Goal: Task Accomplishment & Management: Use online tool/utility

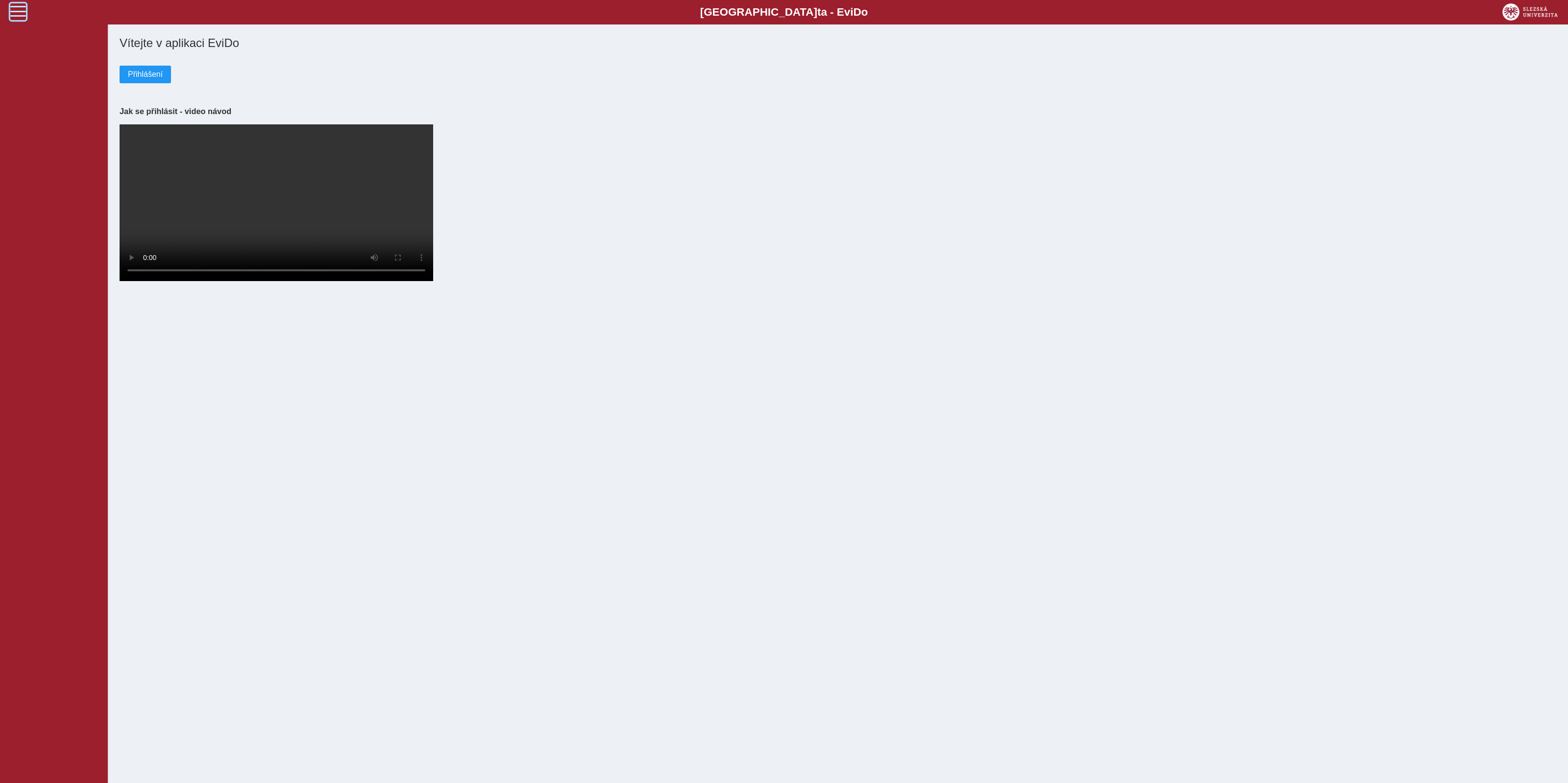
click at [14, 18] on span at bounding box center [18, 11] width 16 height 16
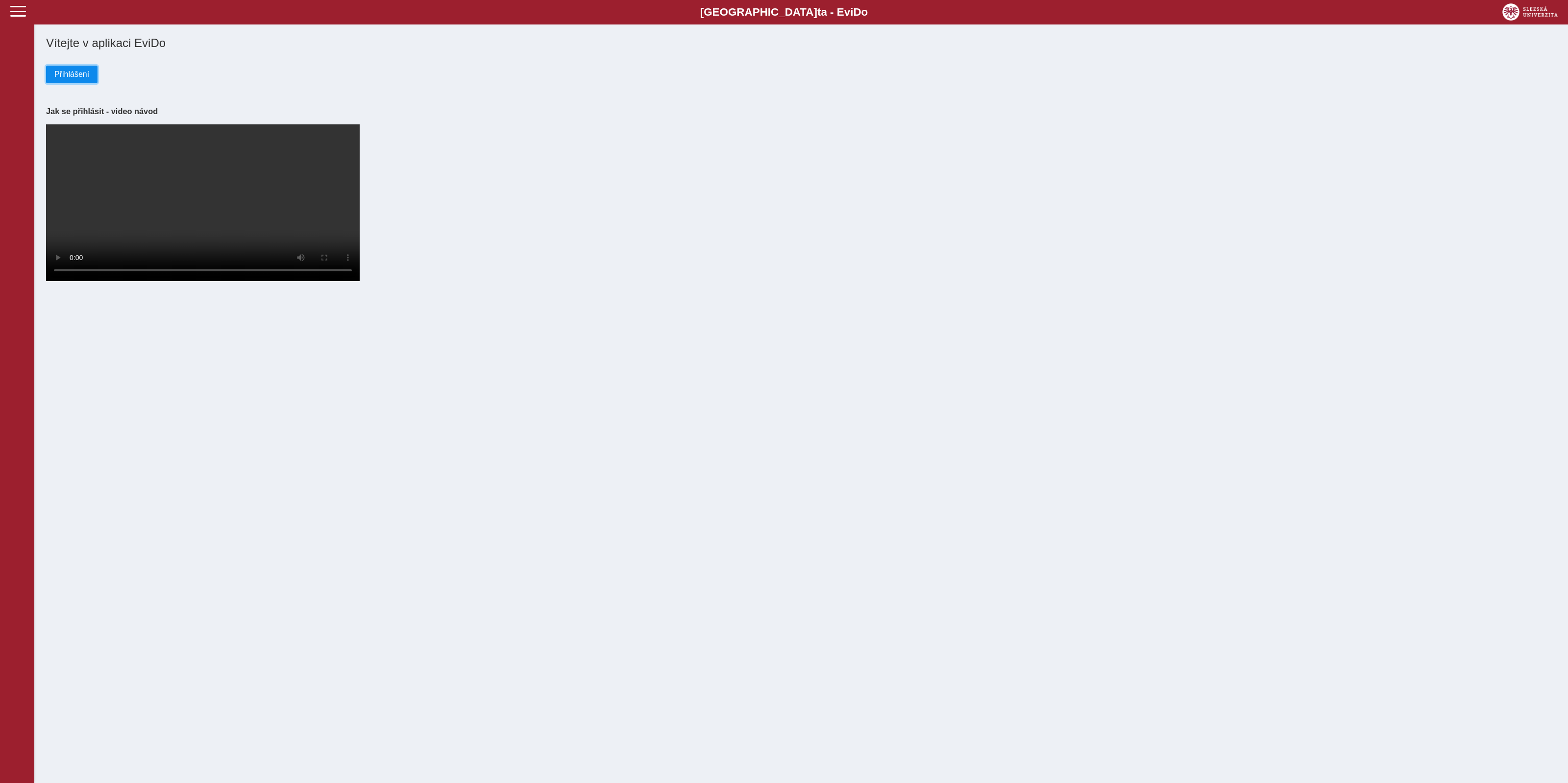
click at [67, 83] on button "Přihlášení" at bounding box center [72, 74] width 52 height 17
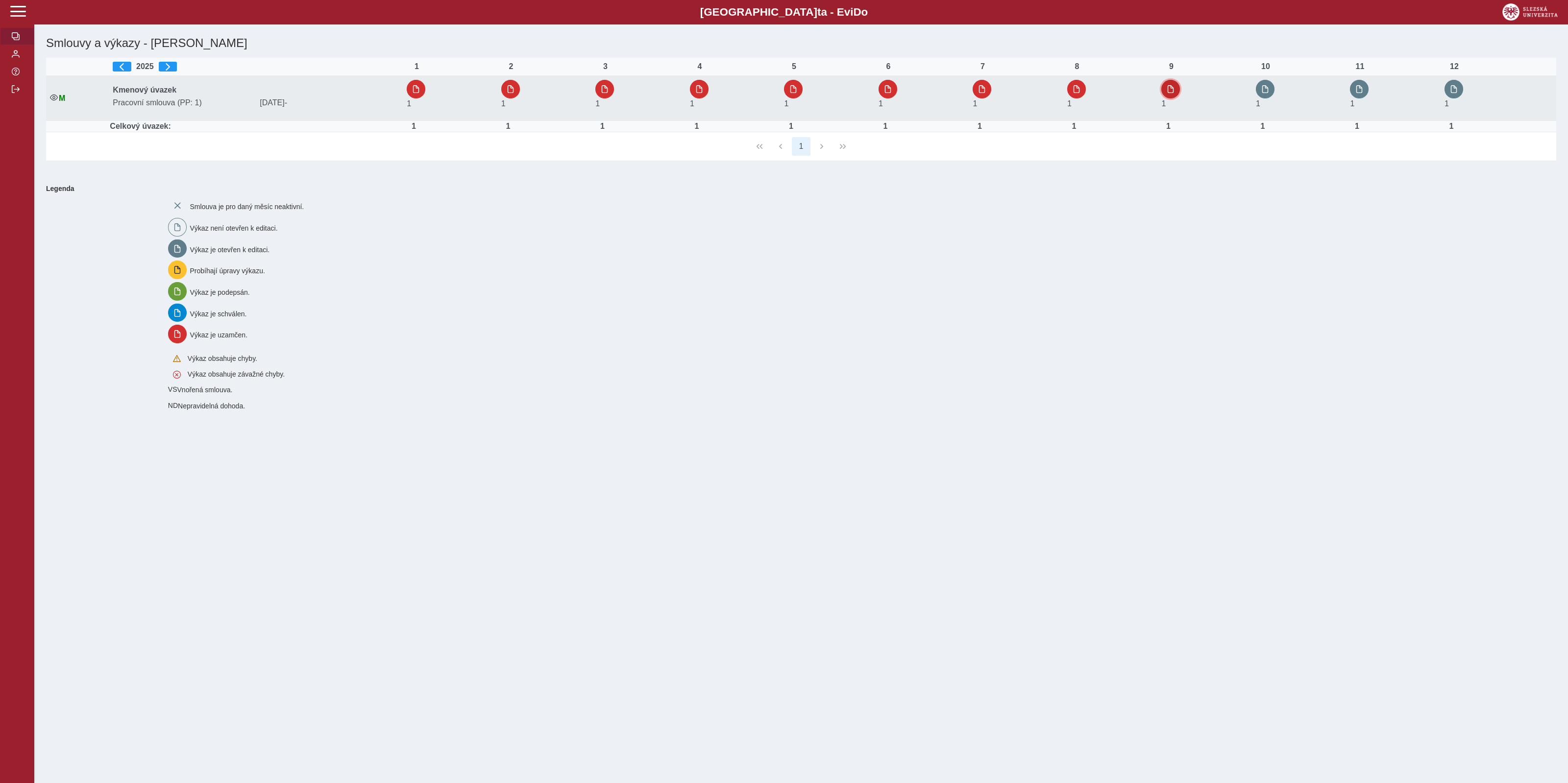
click at [1166, 94] on button "button" at bounding box center [1170, 89] width 19 height 19
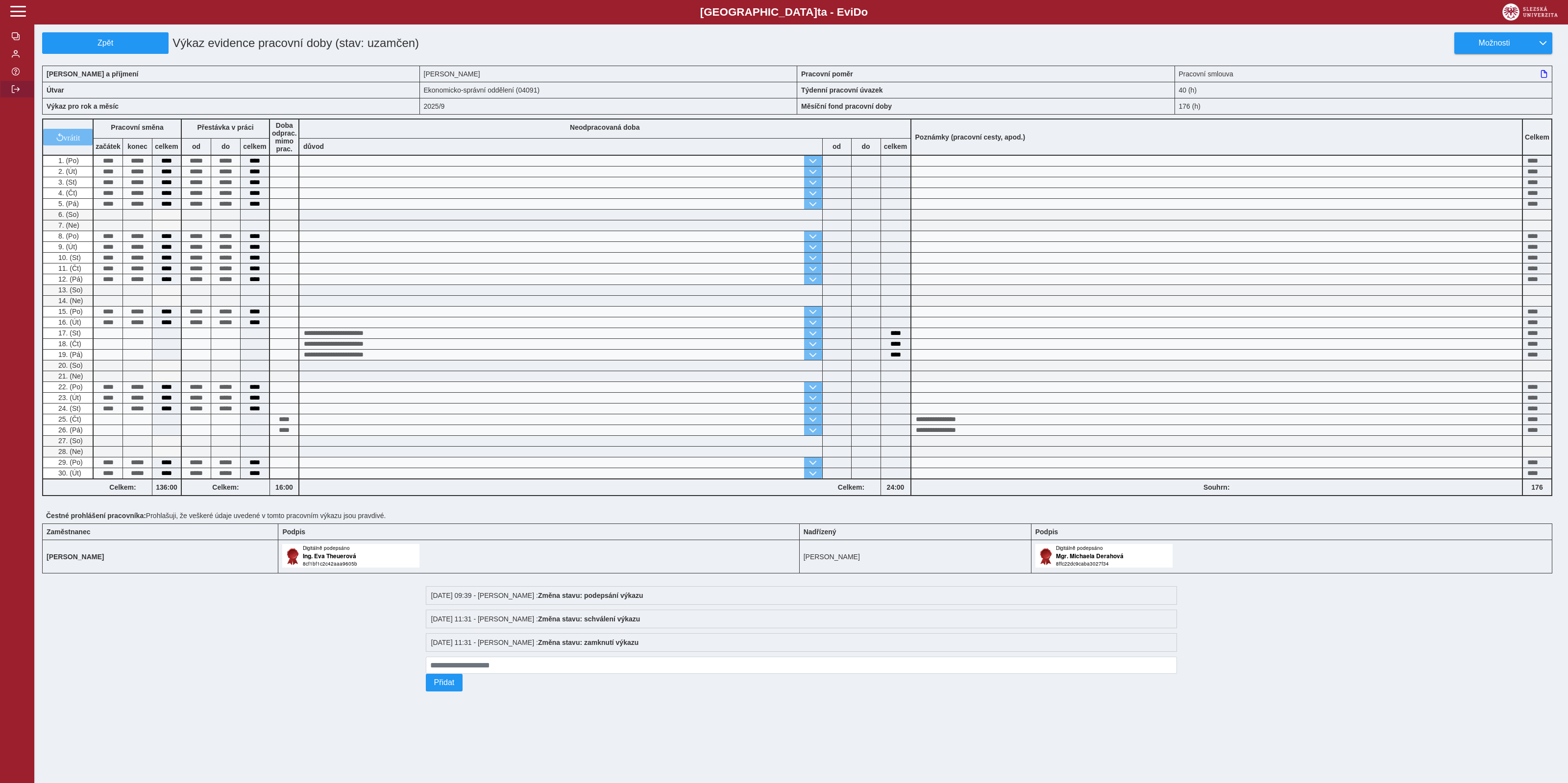
click at [16, 87] on button "button" at bounding box center [17, 89] width 35 height 17
